Goal: Information Seeking & Learning: Learn about a topic

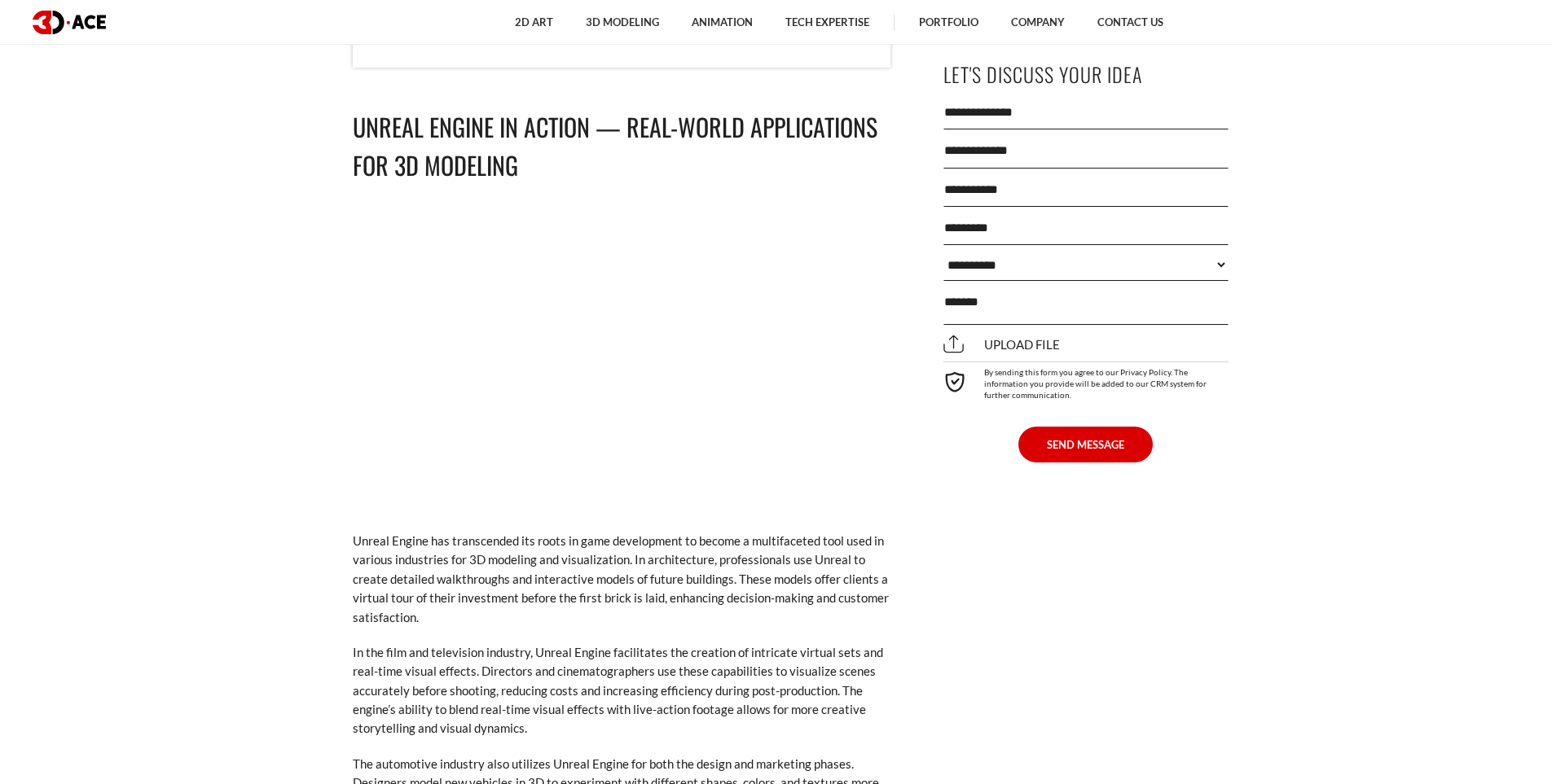
scroll to position [7515, 0]
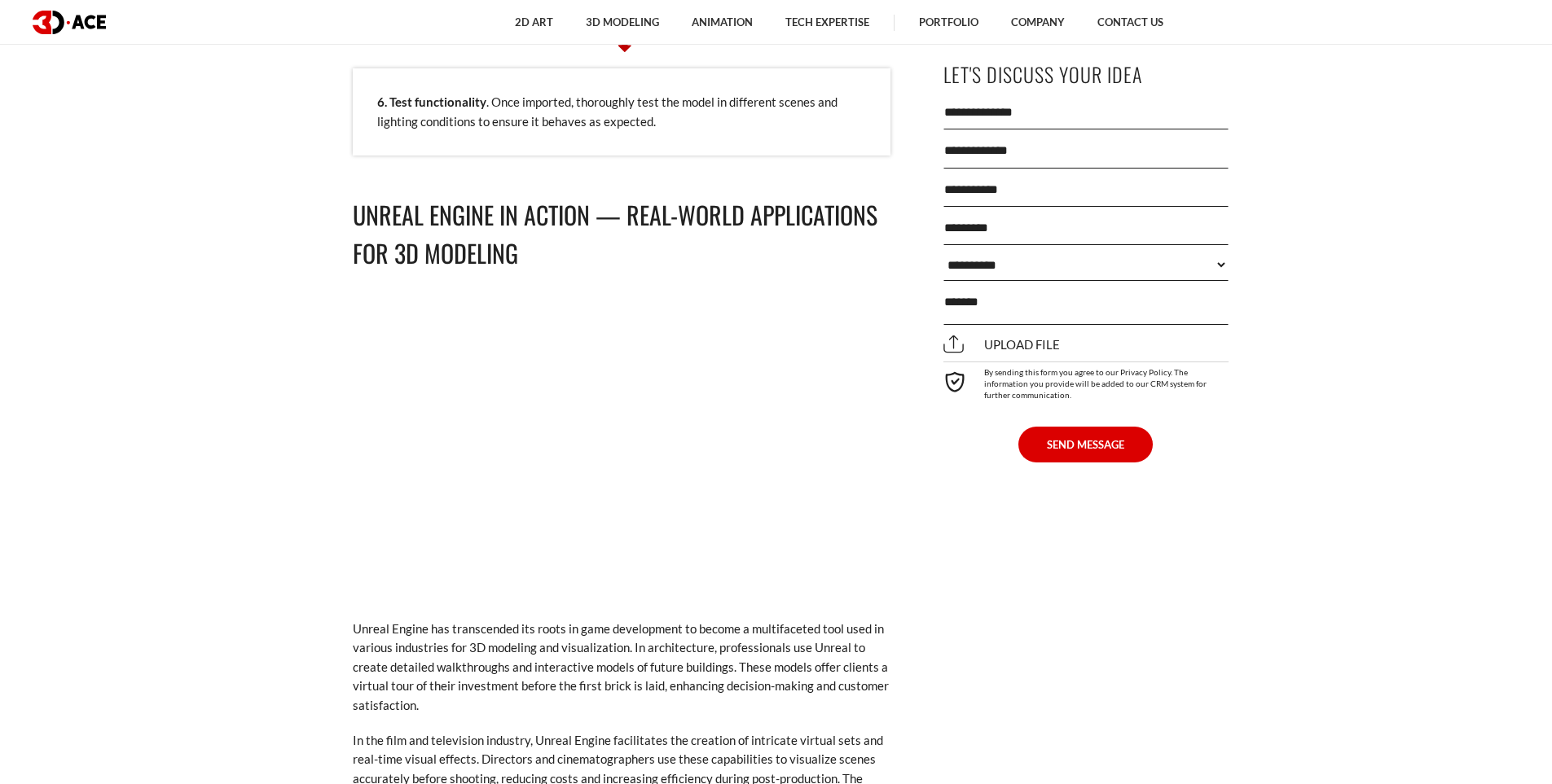
click at [1018, 271] on select "**********" at bounding box center [1086, 266] width 285 height 33
click at [1017, 270] on select "**********" at bounding box center [1086, 266] width 285 height 33
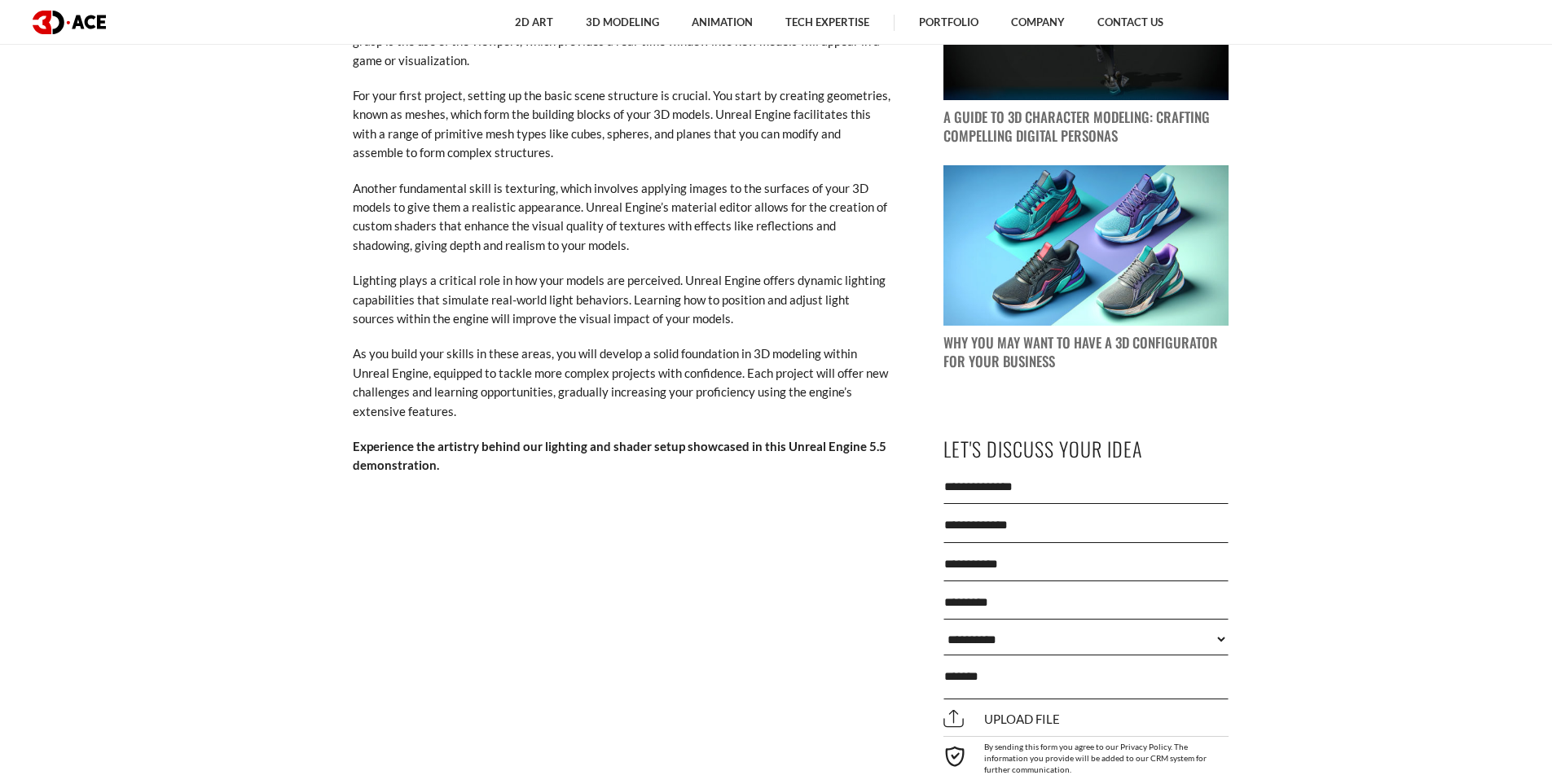
scroll to position [1028, 0]
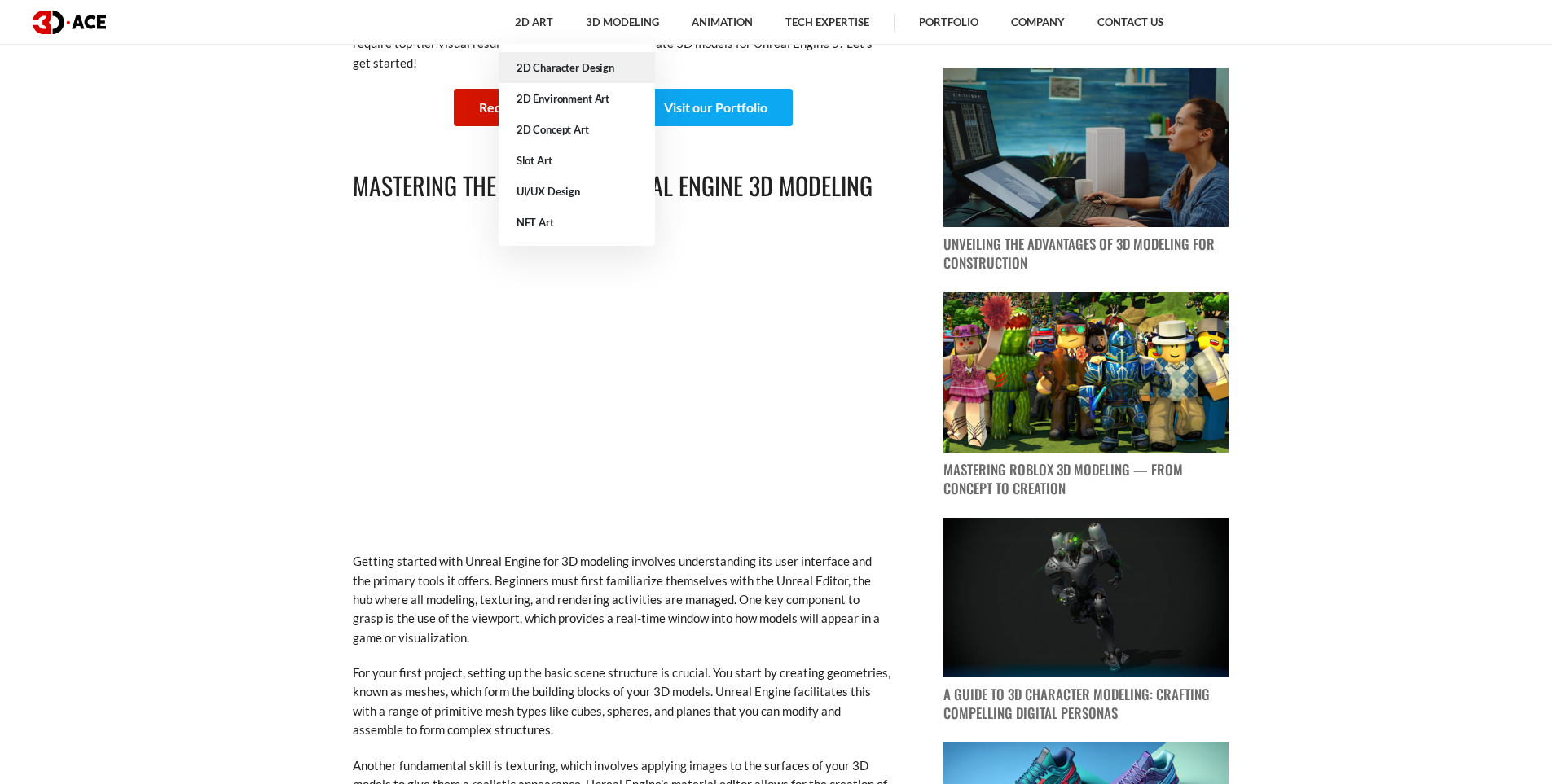
click at [571, 59] on link "2D Character Design" at bounding box center [576, 68] width 156 height 31
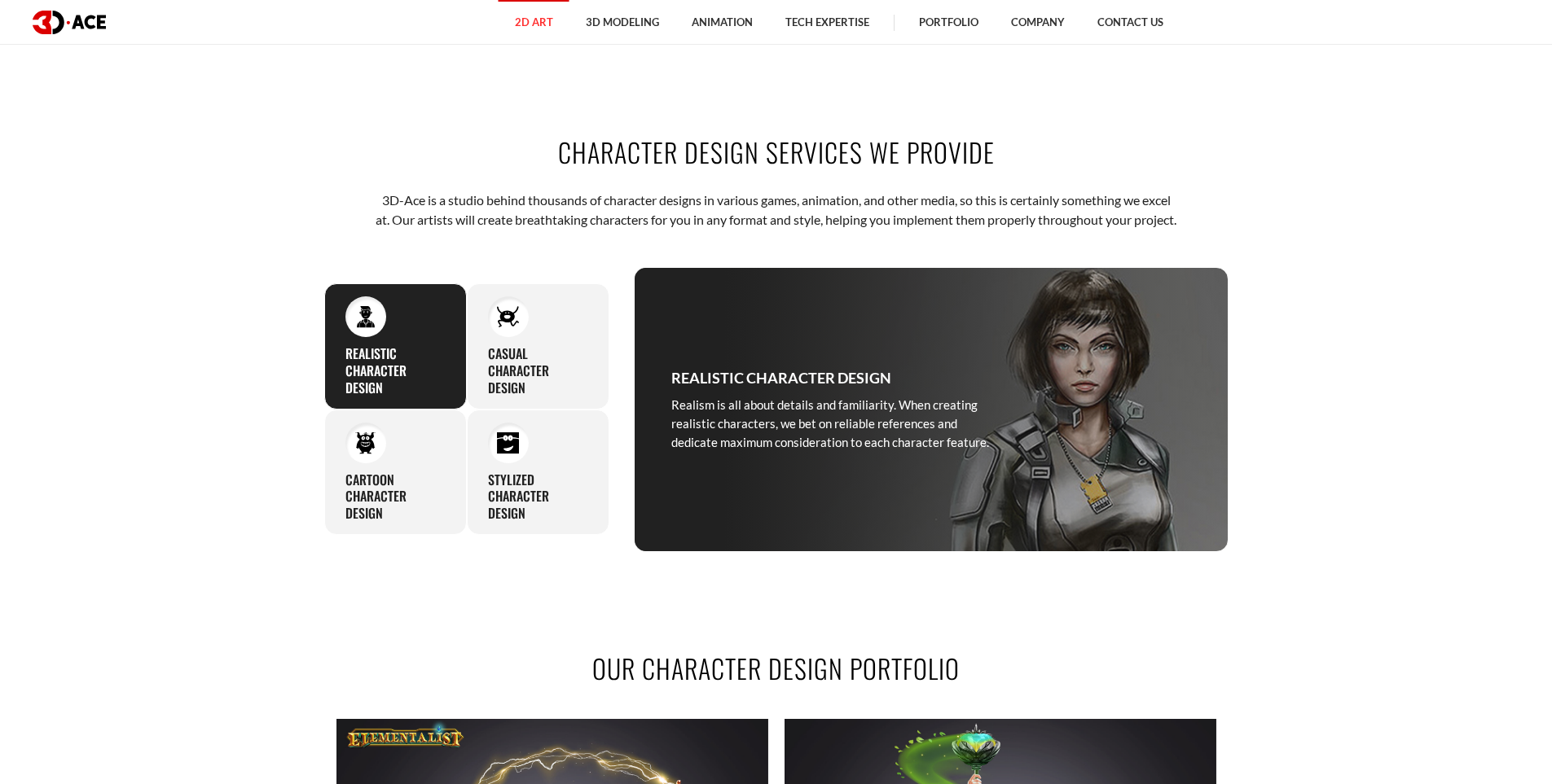
scroll to position [742, 0]
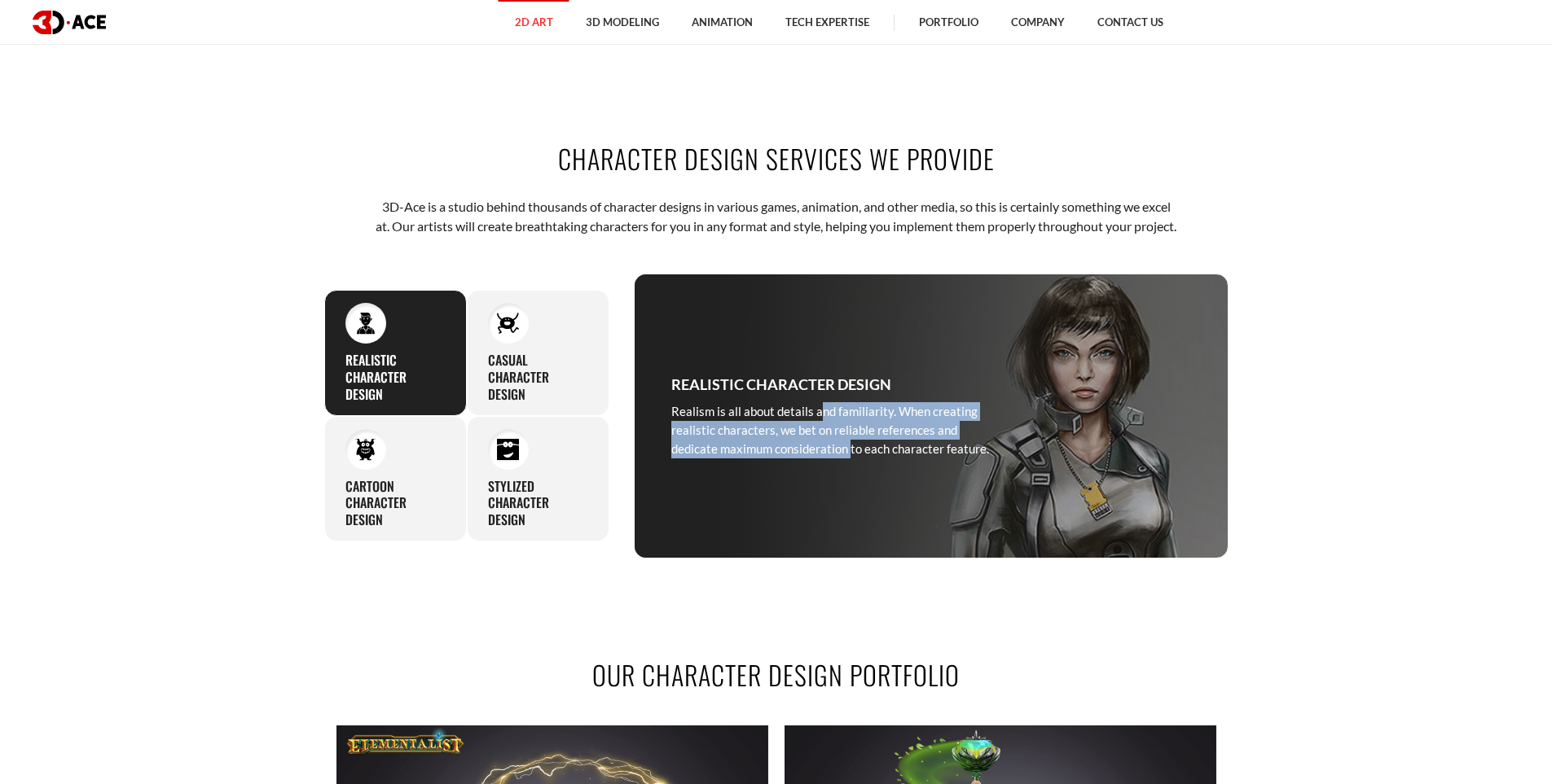
drag, startPoint x: 759, startPoint y: 423, endPoint x: 741, endPoint y: 464, distance: 44.8
click at [741, 459] on p "Realism is all about details and familiarity. When creating realistic character…" at bounding box center [839, 430] width 334 height 57
click at [1310, 450] on section "Character design services we provide 3D-Ace is a studio behind thousands of cha…" at bounding box center [776, 349] width 1552 height 517
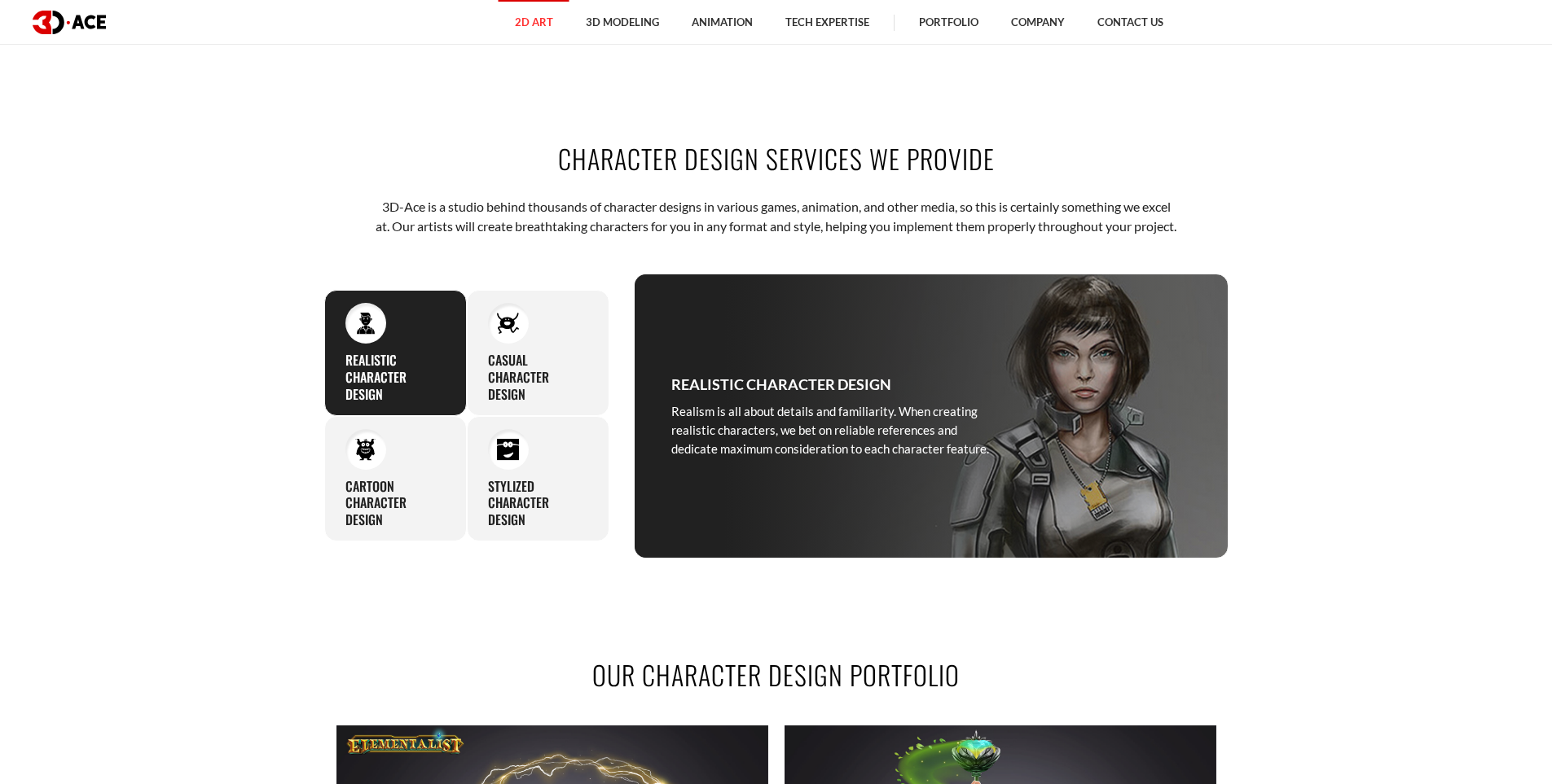
scroll to position [891, 0]
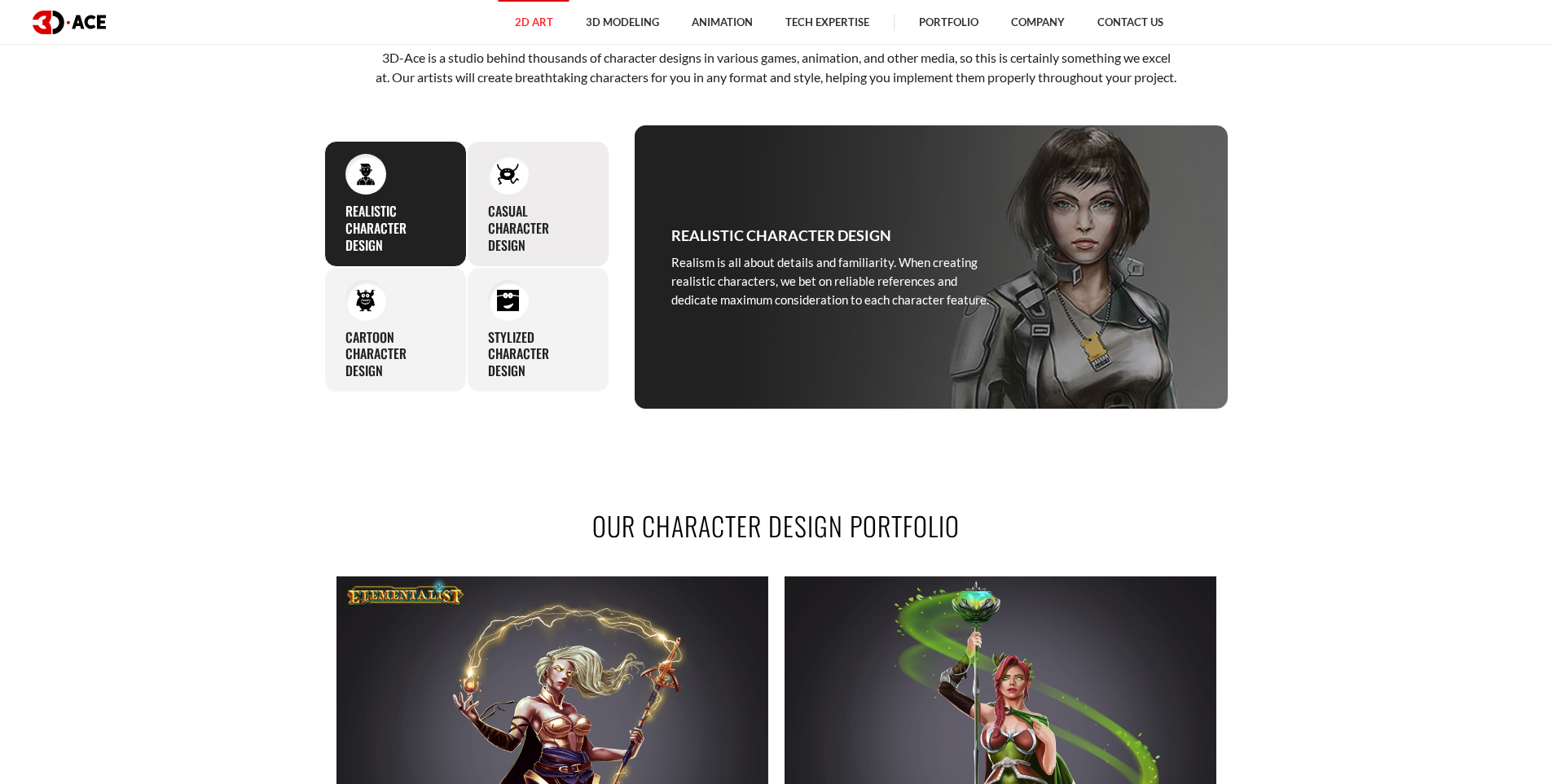
click at [544, 211] on div "Casual character design As a studio specialized in 2D game character design, we…" at bounding box center [538, 203] width 143 height 125
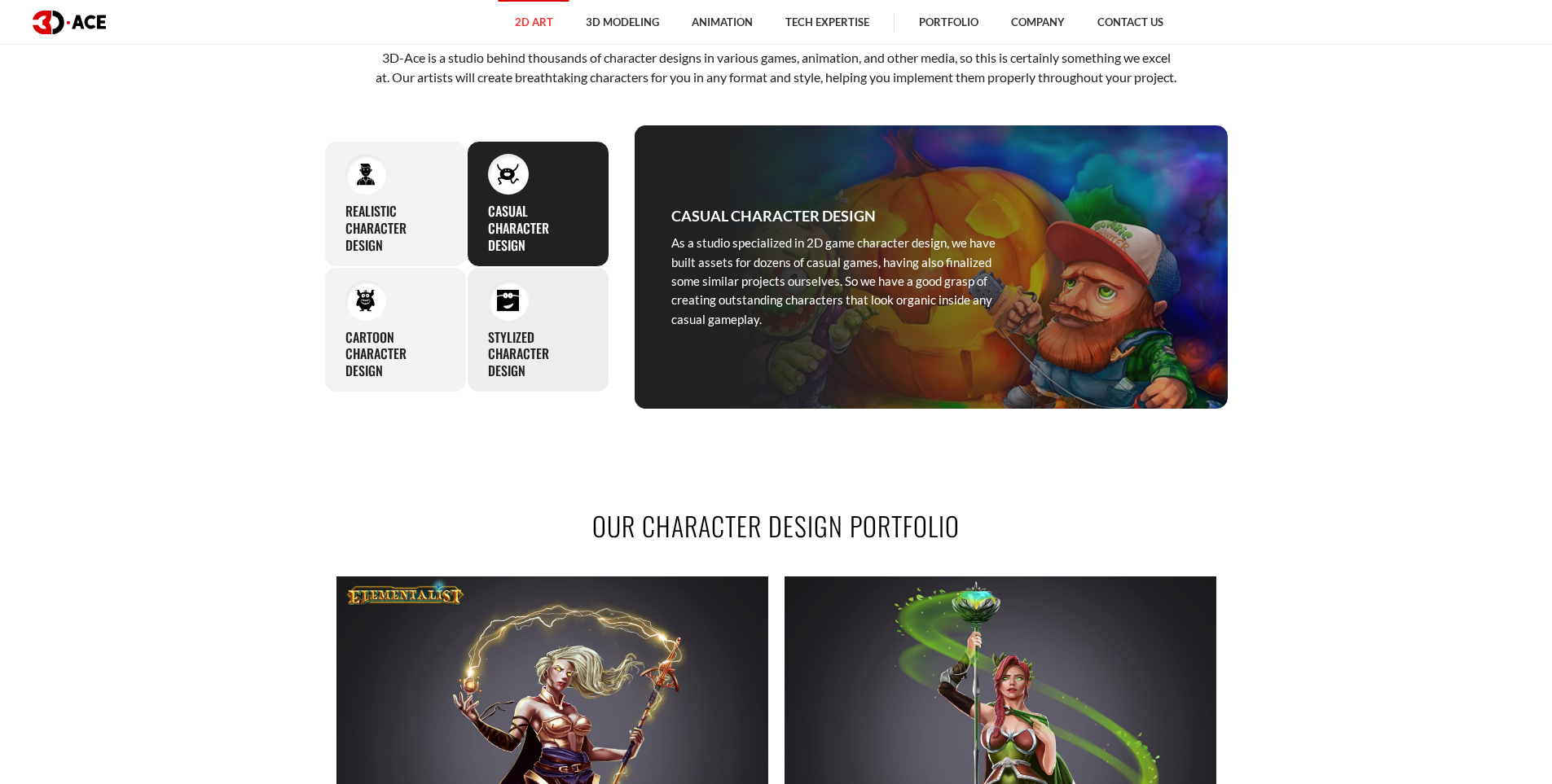
click at [532, 368] on h3 "Stylized character design" at bounding box center [537, 355] width 100 height 50
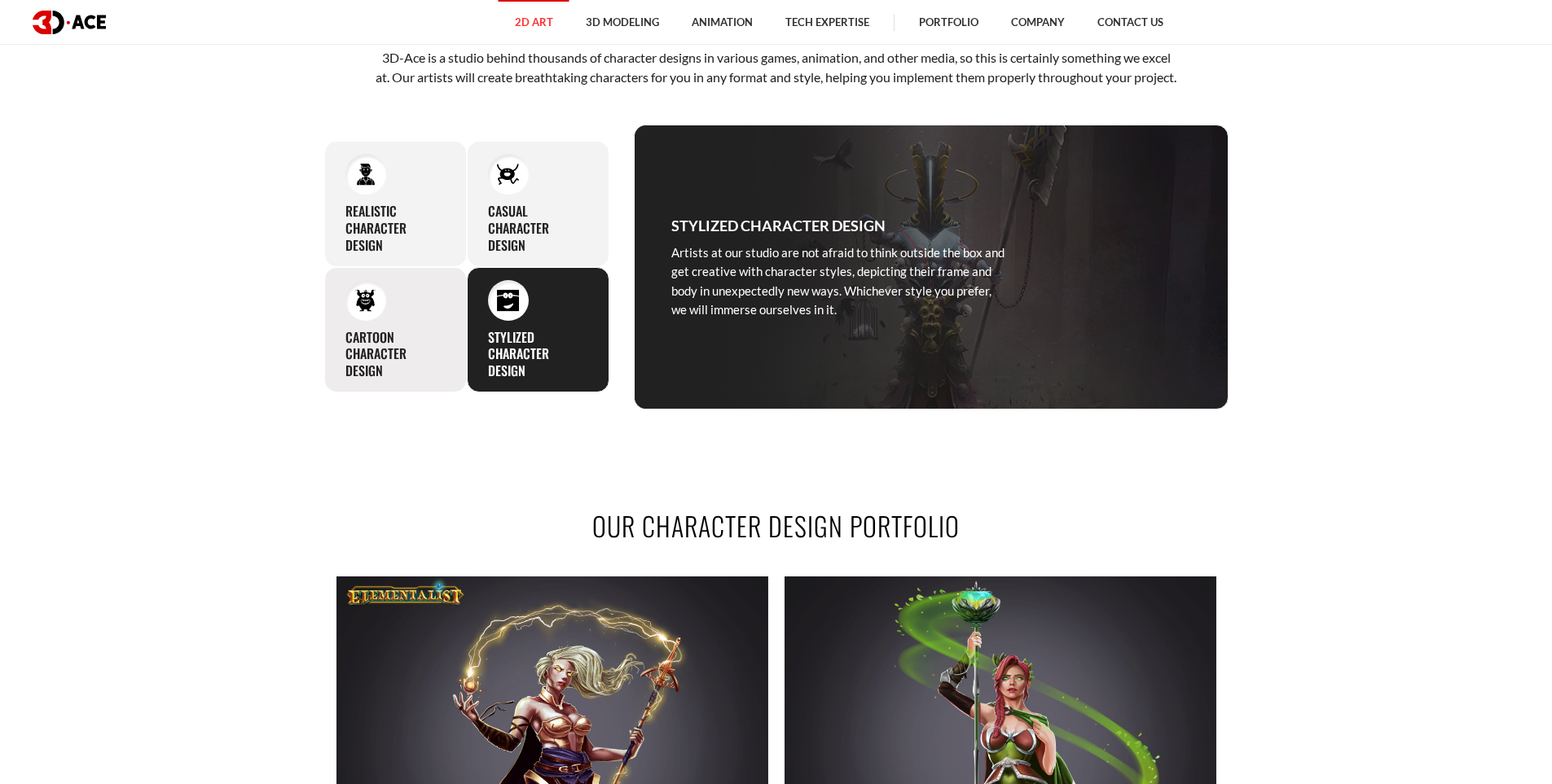
click at [398, 358] on h3 "Cartoon character design" at bounding box center [395, 355] width 100 height 50
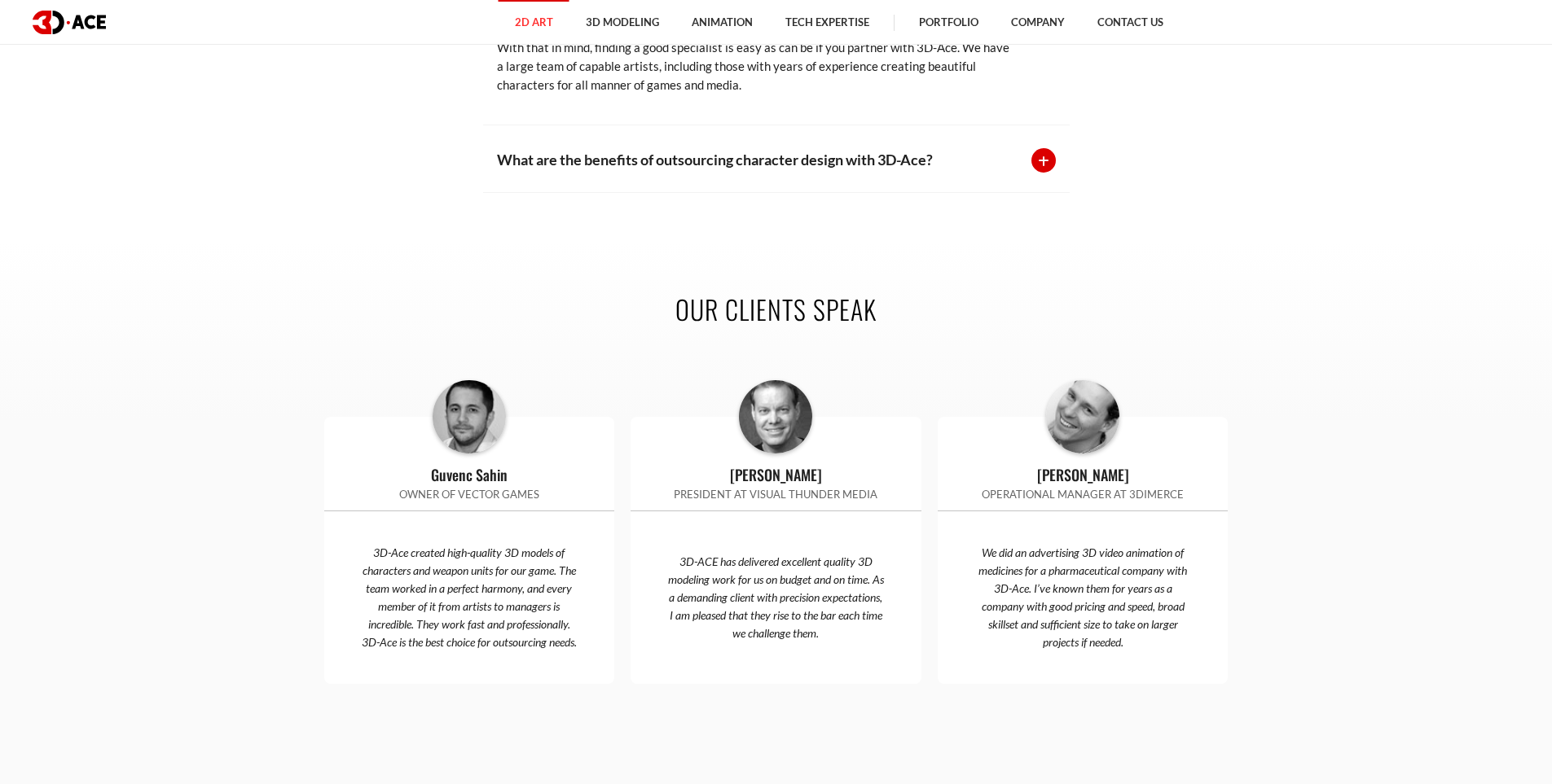
scroll to position [4071, 0]
